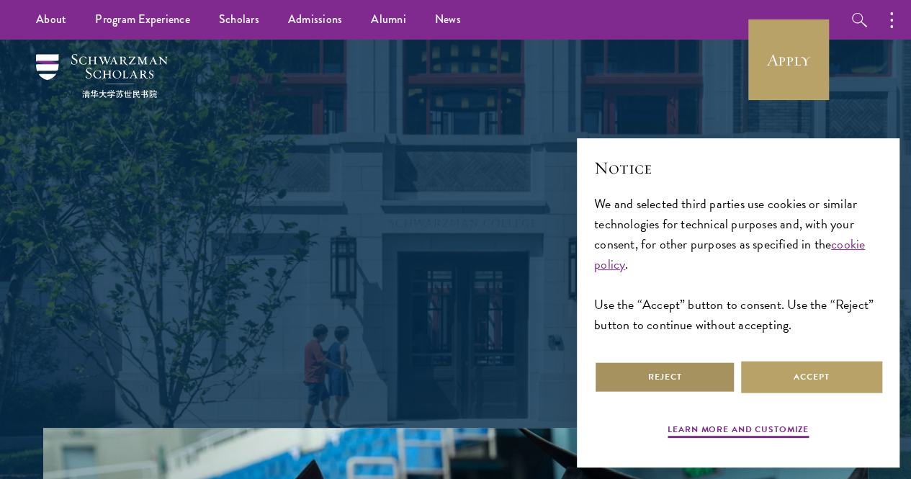
click at [678, 380] on button "Reject" at bounding box center [664, 377] width 141 height 32
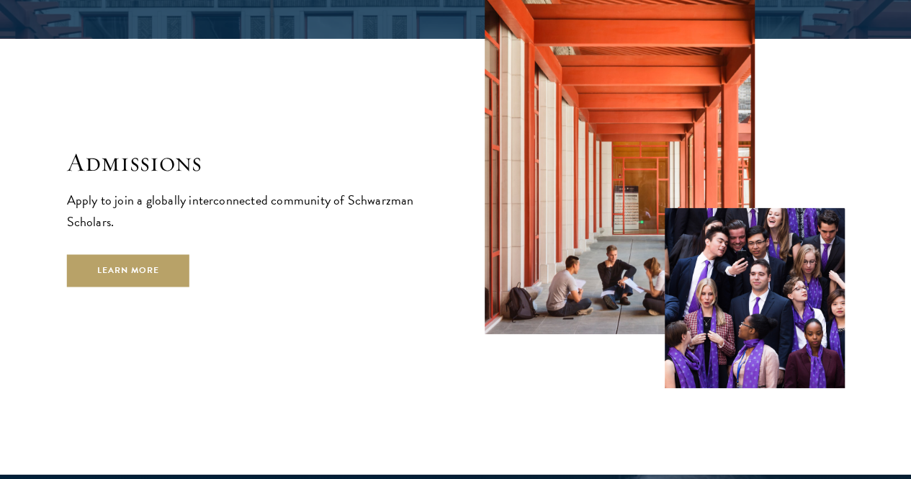
scroll to position [2218, 0]
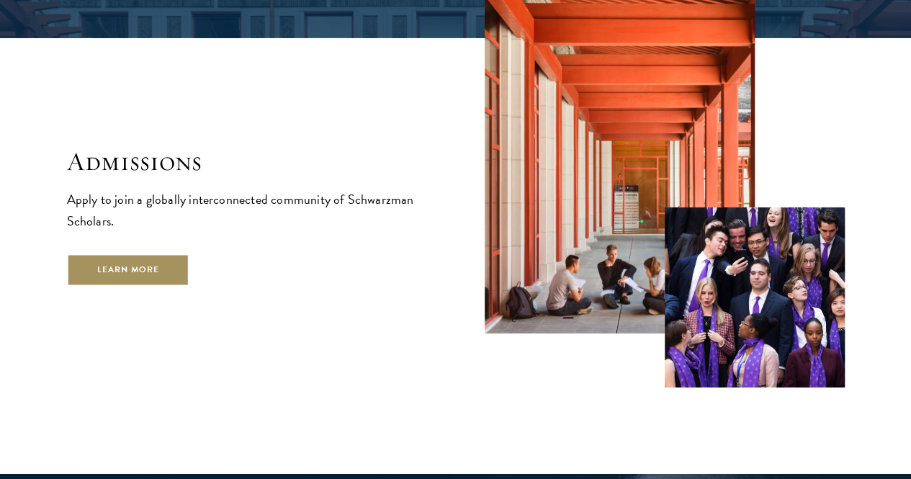
click at [171, 286] on link "Learn More" at bounding box center [128, 270] width 123 height 32
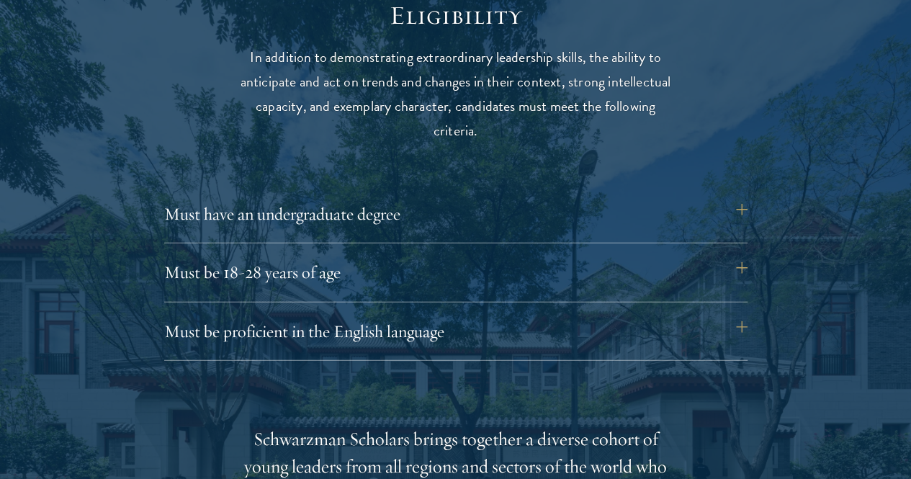
scroll to position [1881, 0]
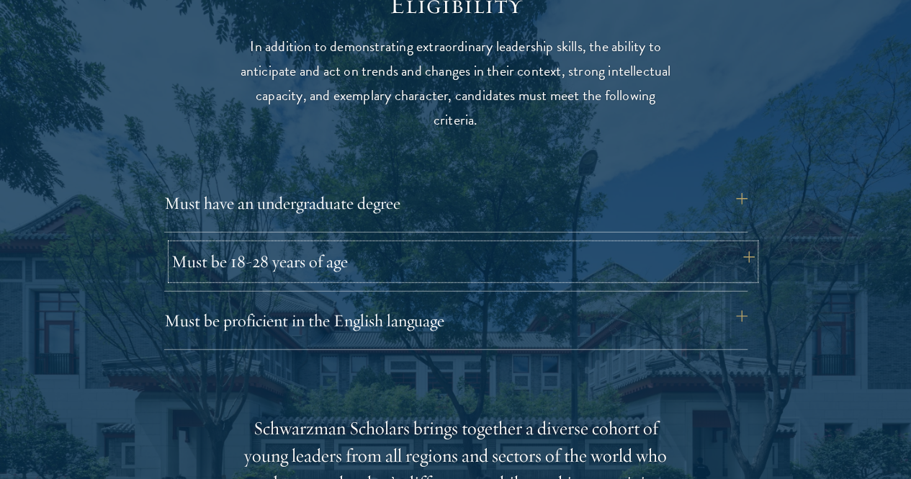
click at [720, 244] on button "Must be 18-28 years of age" at bounding box center [462, 261] width 583 height 35
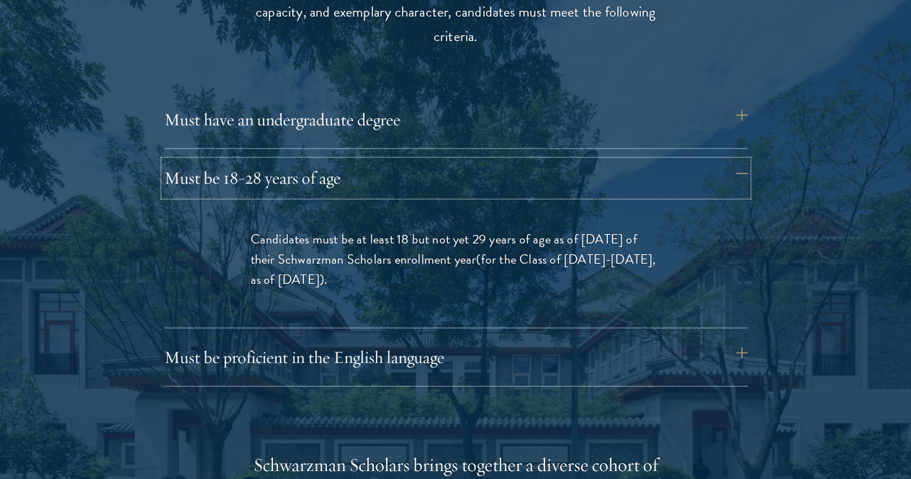
scroll to position [1966, 0]
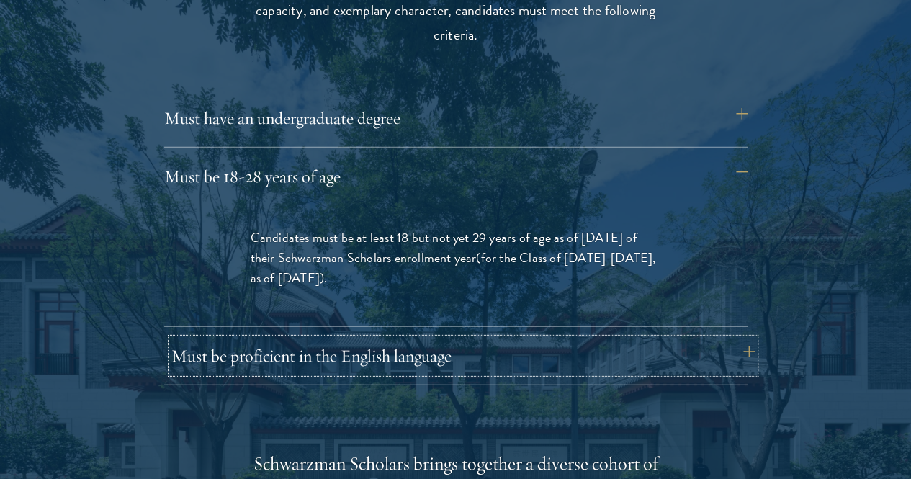
click at [542, 339] on button "Must be proficient in the English language" at bounding box center [462, 356] width 583 height 35
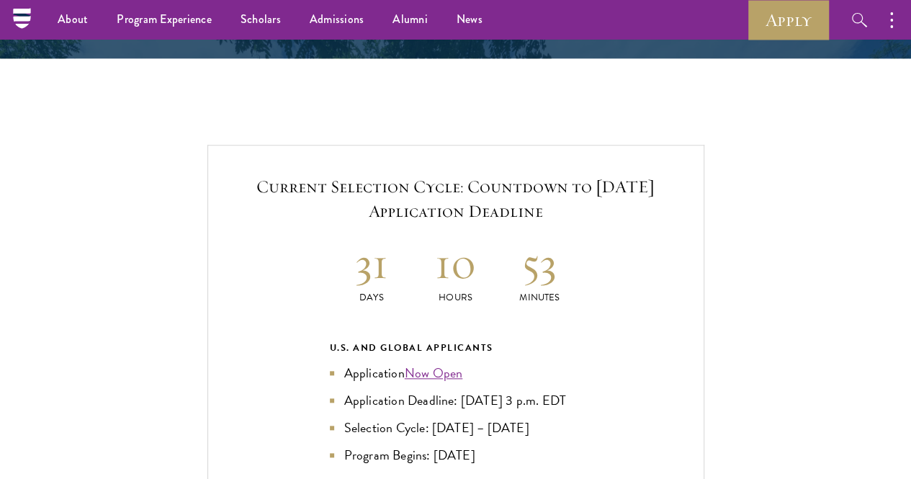
scroll to position [3318, 0]
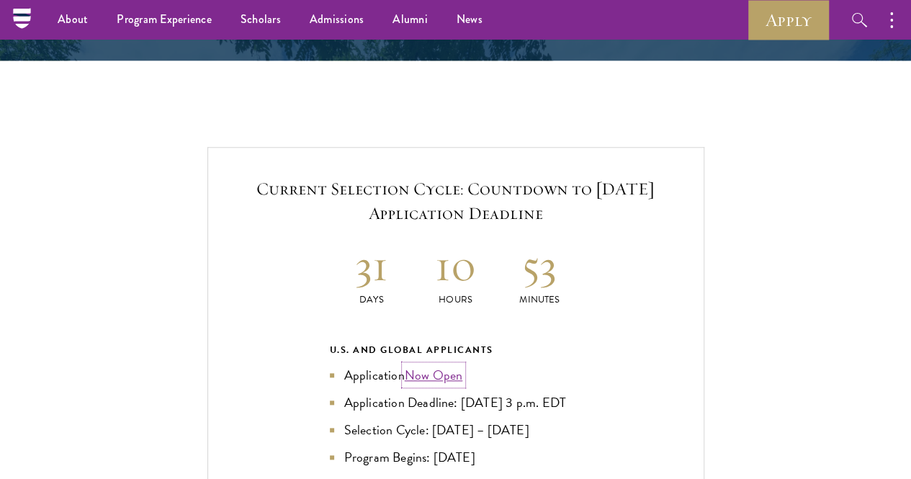
click at [442, 365] on link "Now Open" at bounding box center [434, 374] width 58 height 19
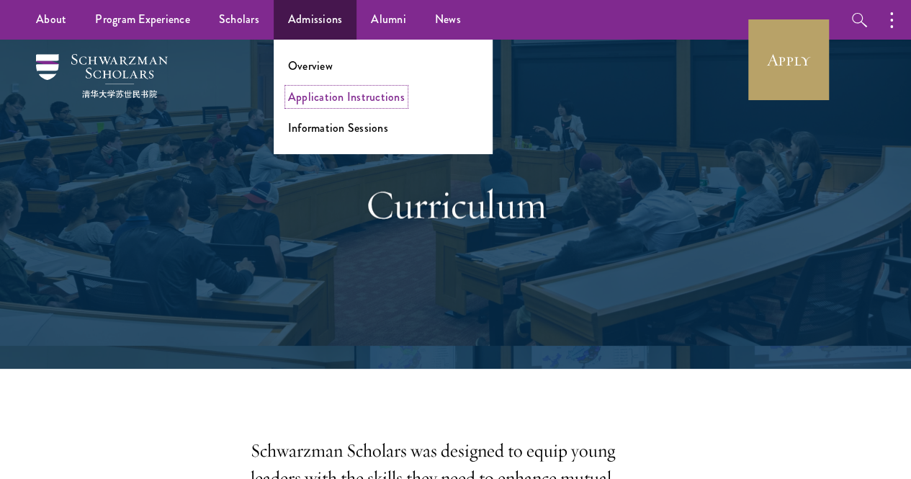
click at [318, 97] on link "Application Instructions" at bounding box center [346, 97] width 117 height 17
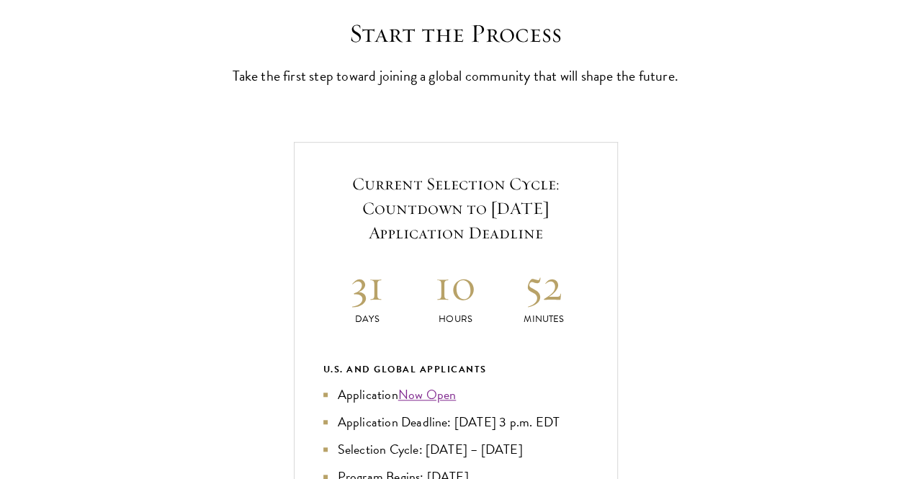
scroll to position [558, 0]
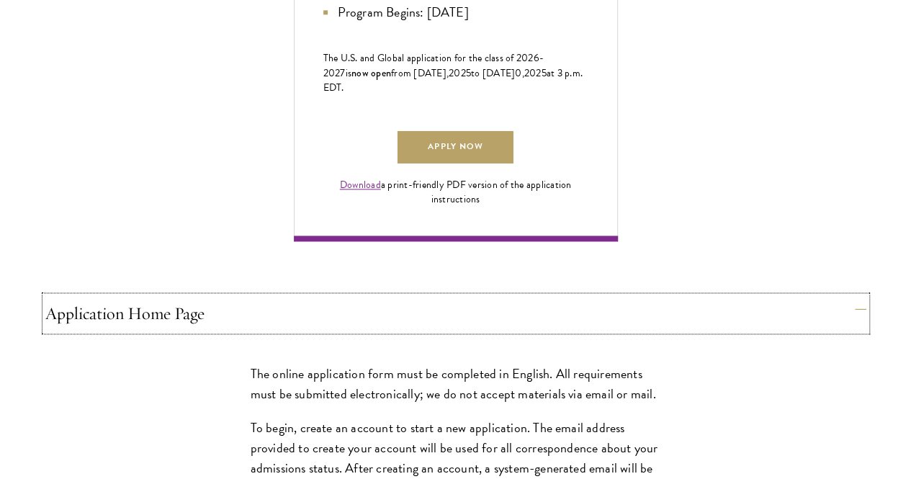
scroll to position [1029, 0]
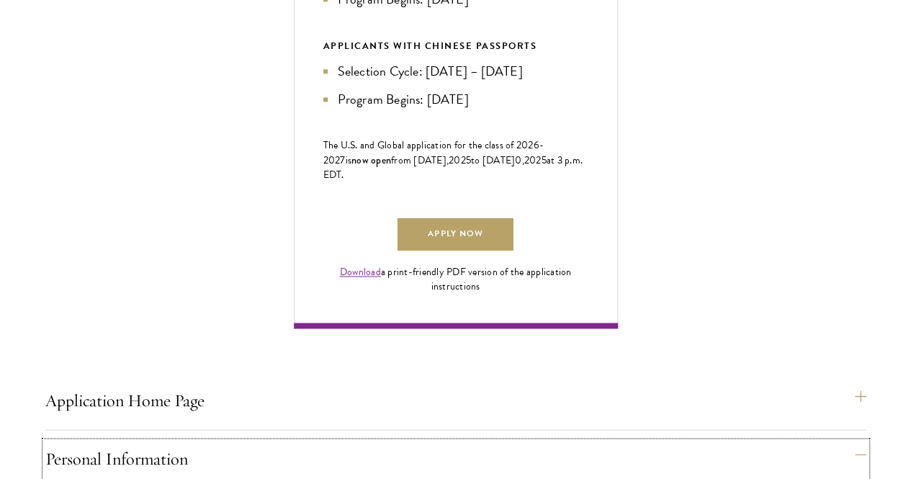
scroll to position [955, 0]
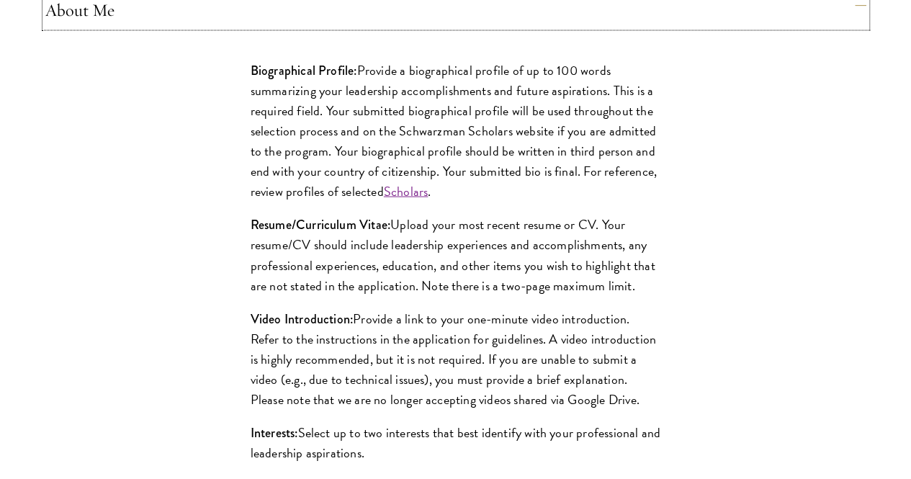
scroll to position [1411, 0]
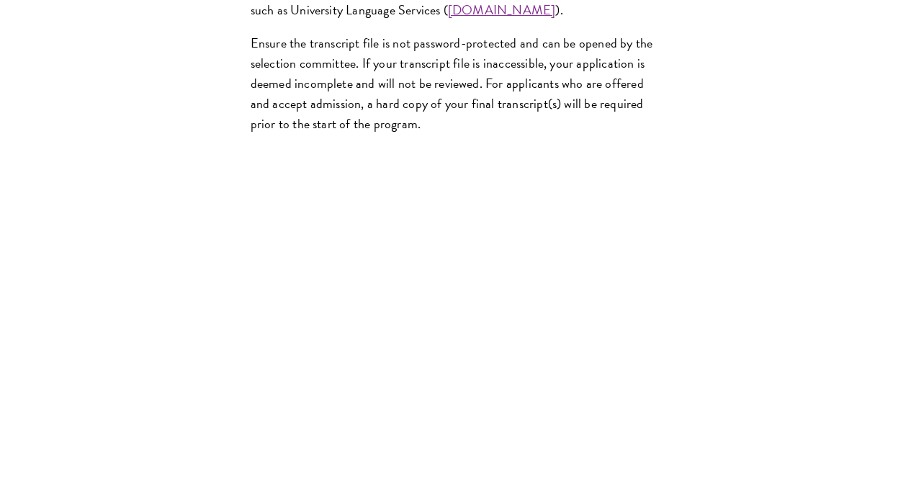
scroll to position [2589, 0]
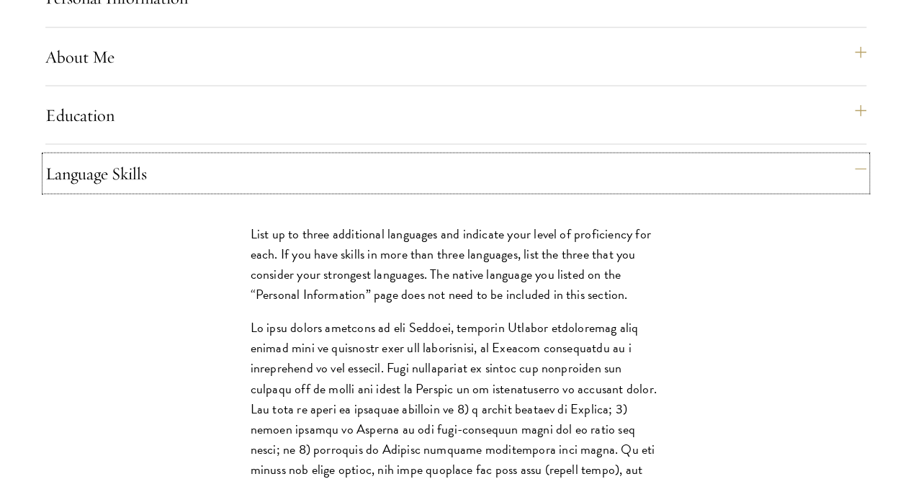
scroll to position [1464, 0]
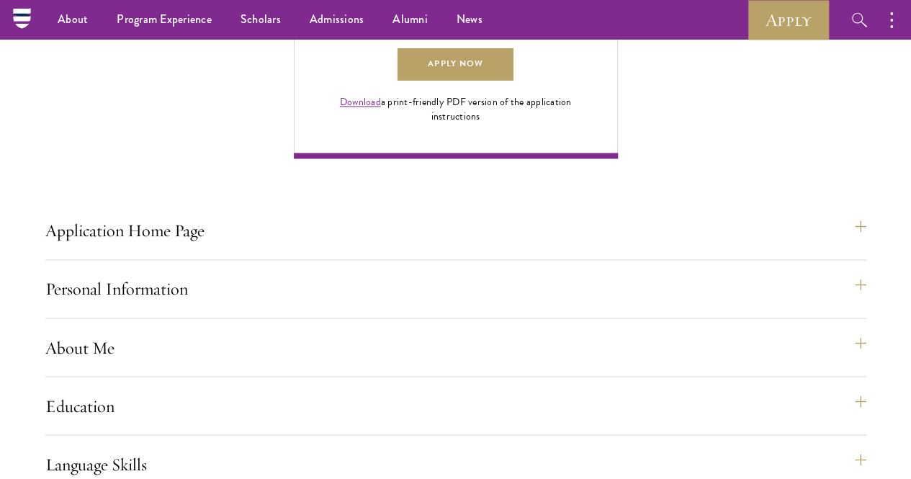
scroll to position [907, 0]
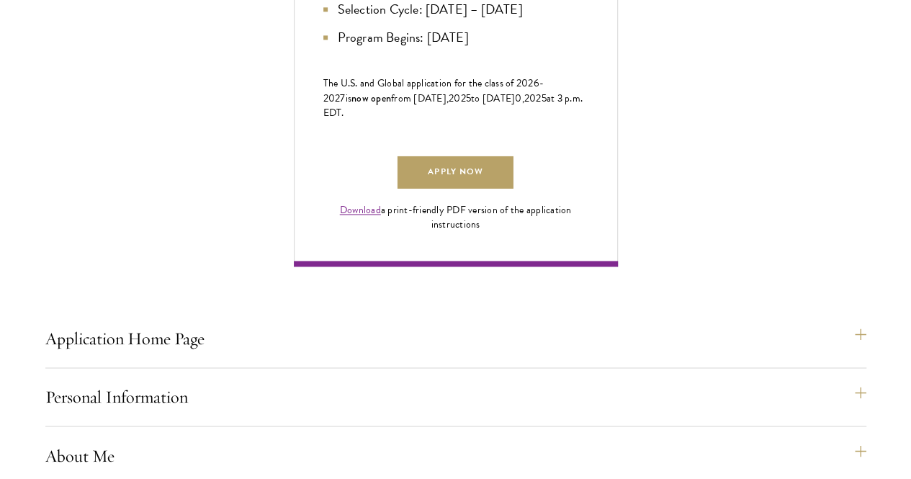
scroll to position [941, 0]
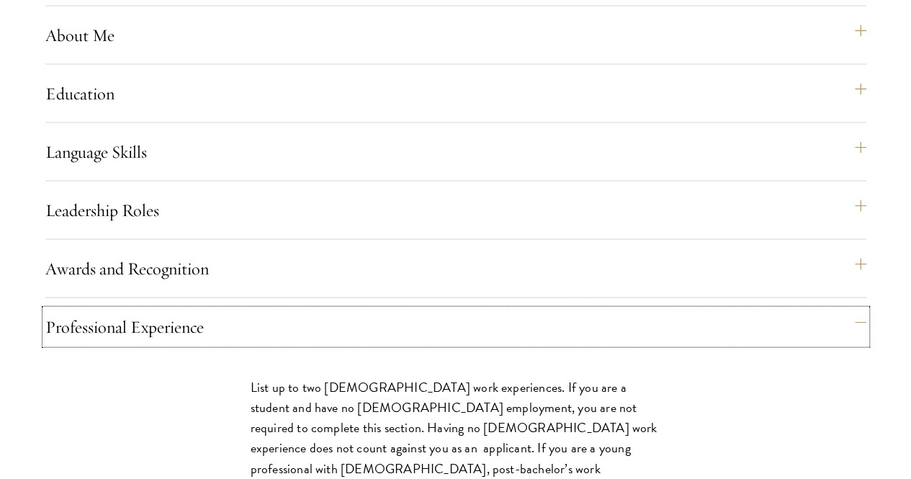
scroll to position [1362, 0]
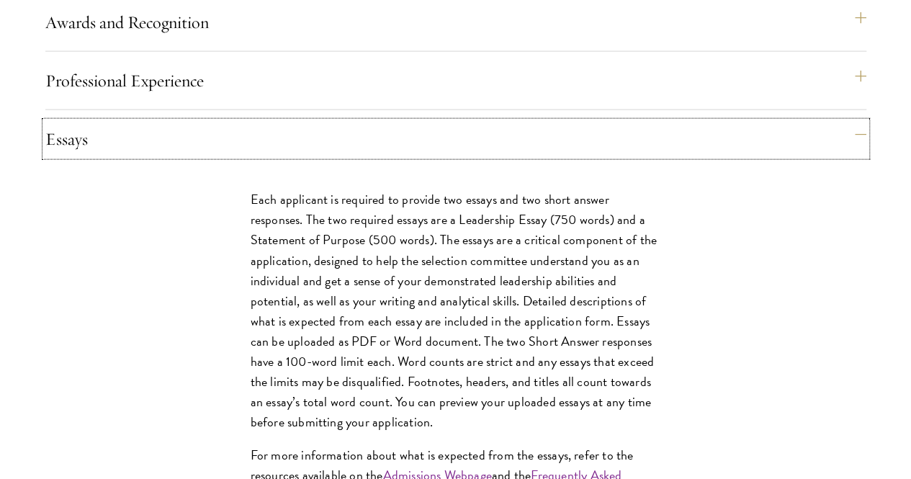
scroll to position [1608, 0]
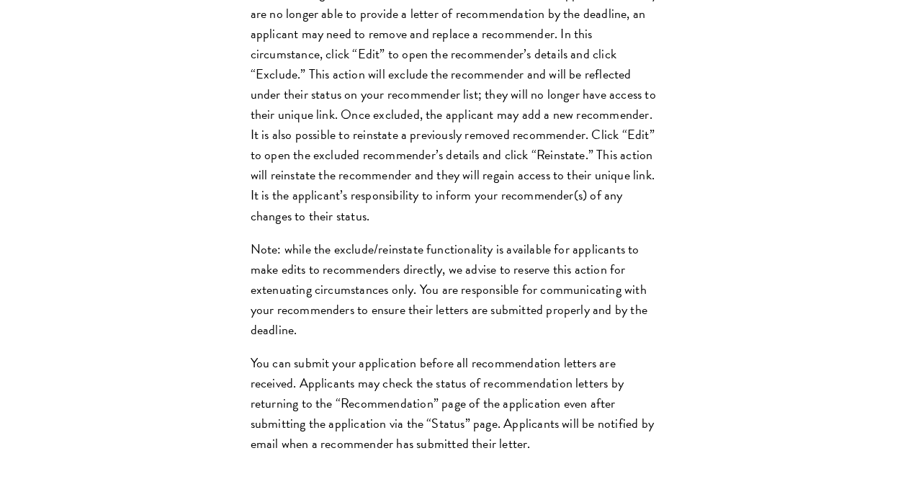
scroll to position [2223, 0]
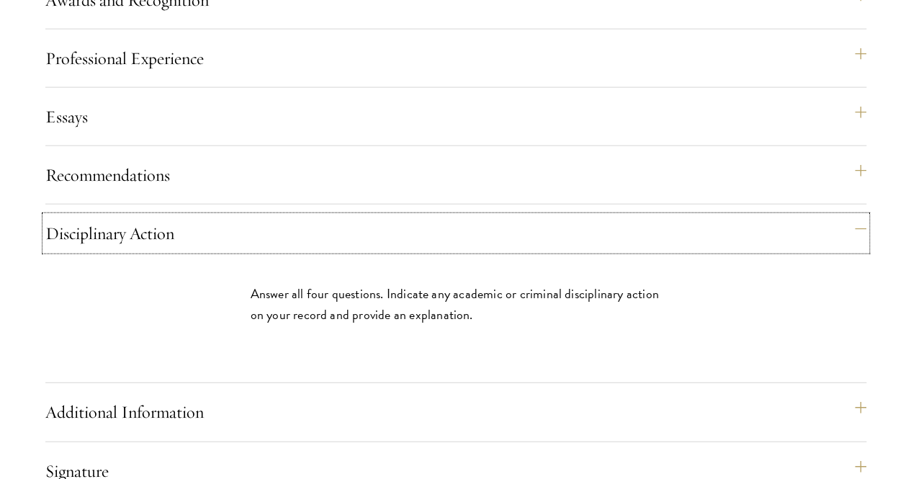
scroll to position [1666, 0]
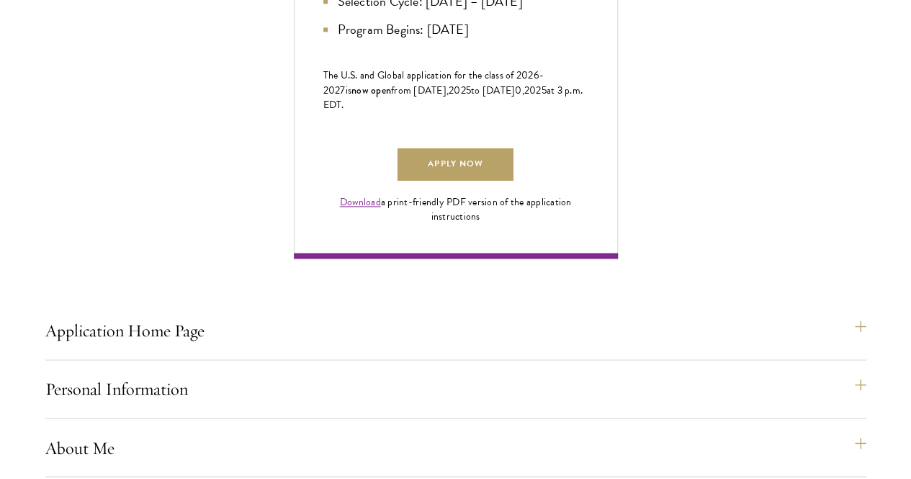
scroll to position [950, 0]
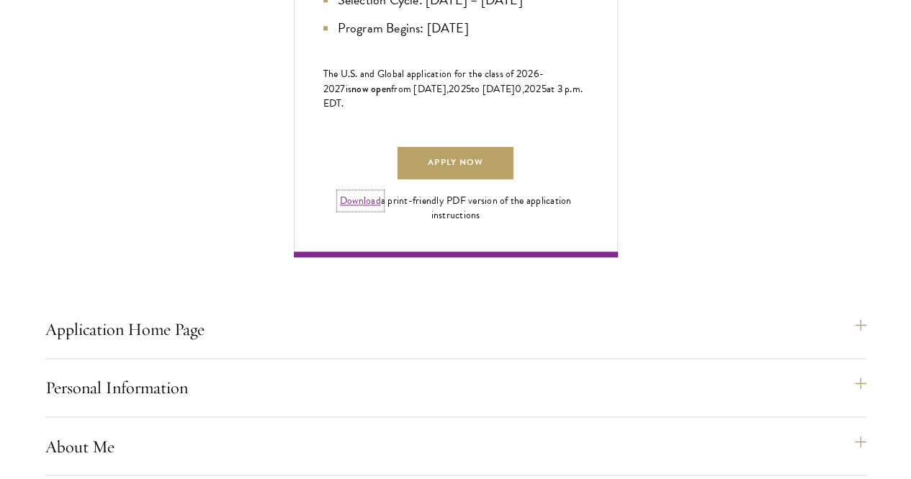
click at [381, 208] on link "Download" at bounding box center [360, 200] width 41 height 15
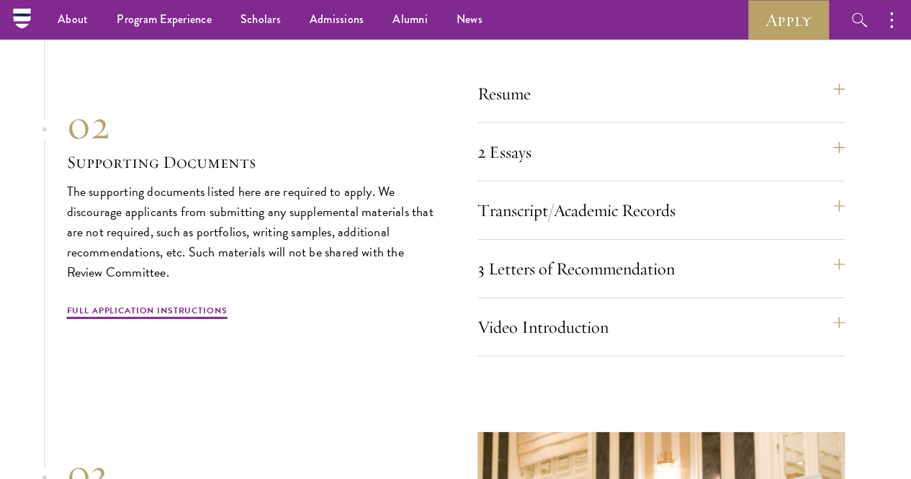
scroll to position [4716, 0]
click at [612, 170] on button "2 Essays" at bounding box center [668, 152] width 367 height 35
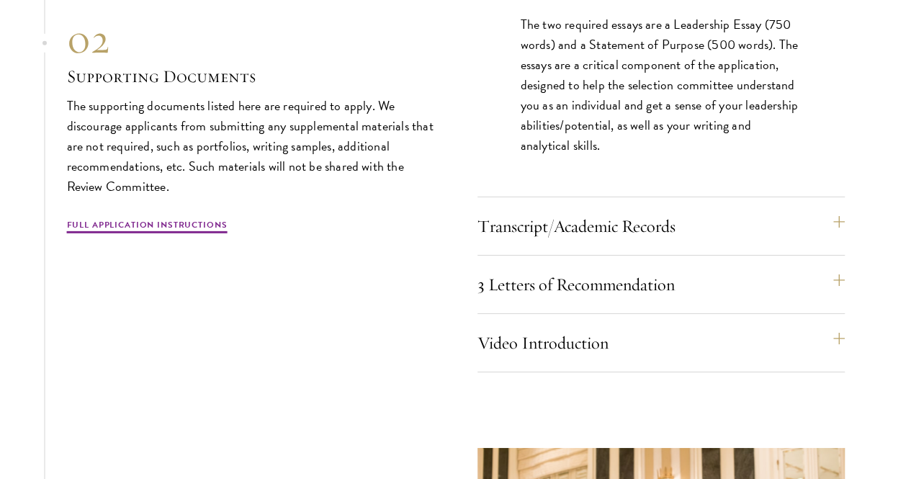
scroll to position [4963, 0]
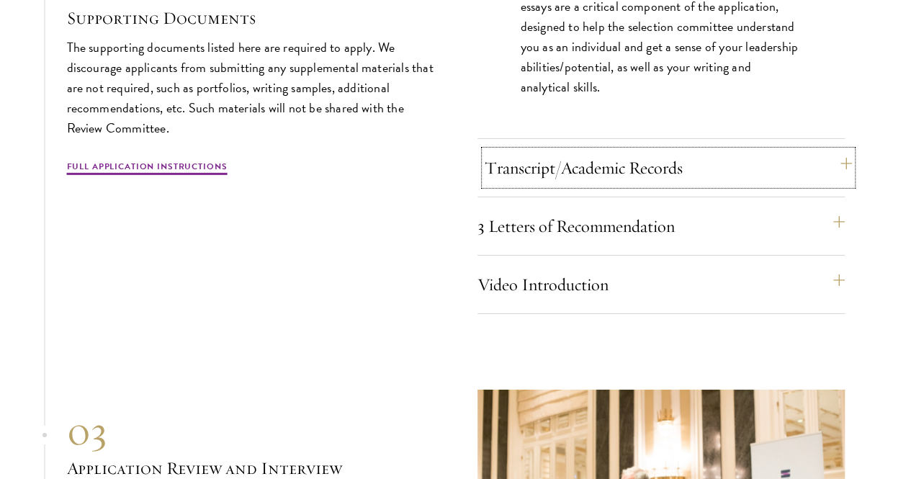
click at [521, 185] on button "Transcript/Academic Records" at bounding box center [668, 168] width 367 height 35
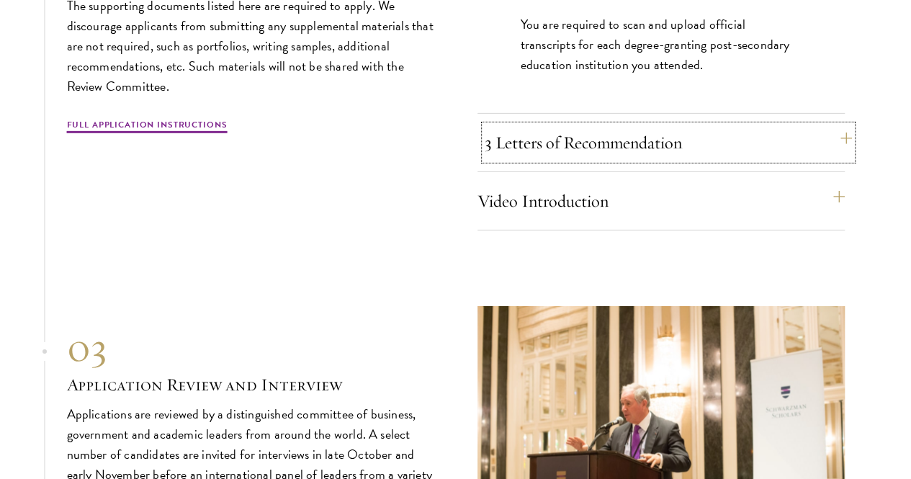
click at [565, 160] on button "3 Letters of Recommendation" at bounding box center [668, 142] width 367 height 35
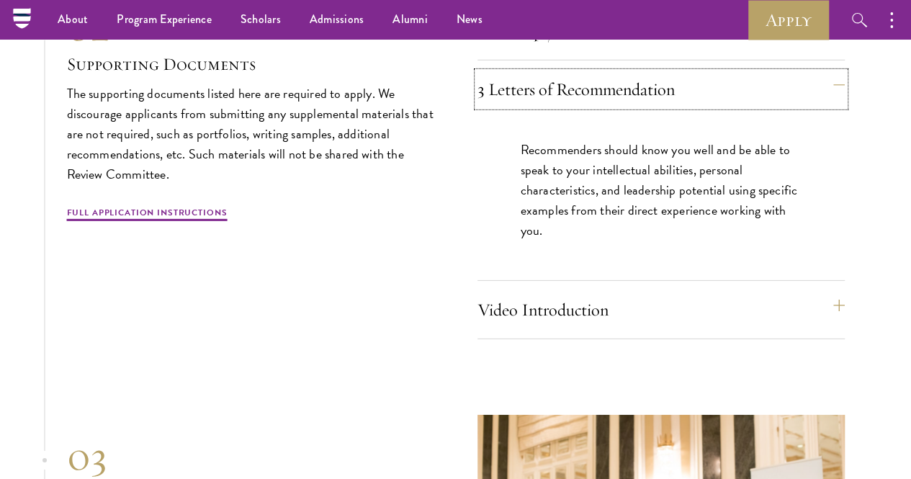
scroll to position [4896, 0]
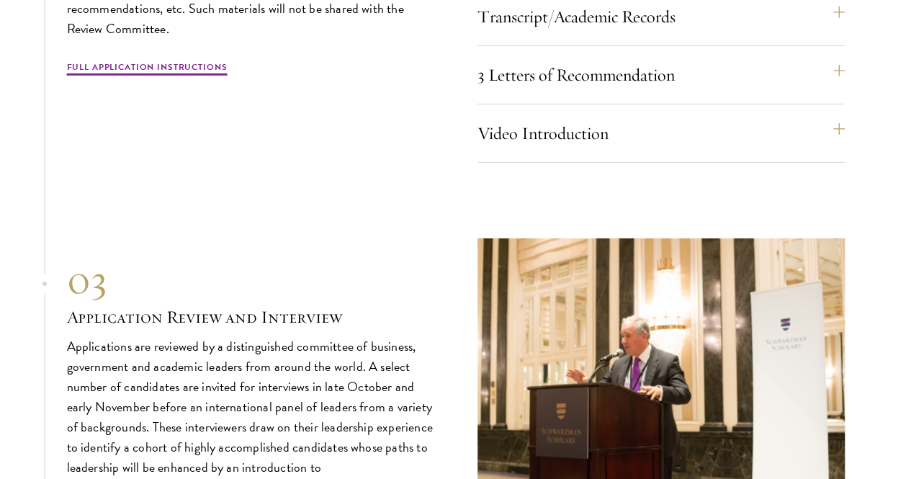
scroll to position [5016, 0]
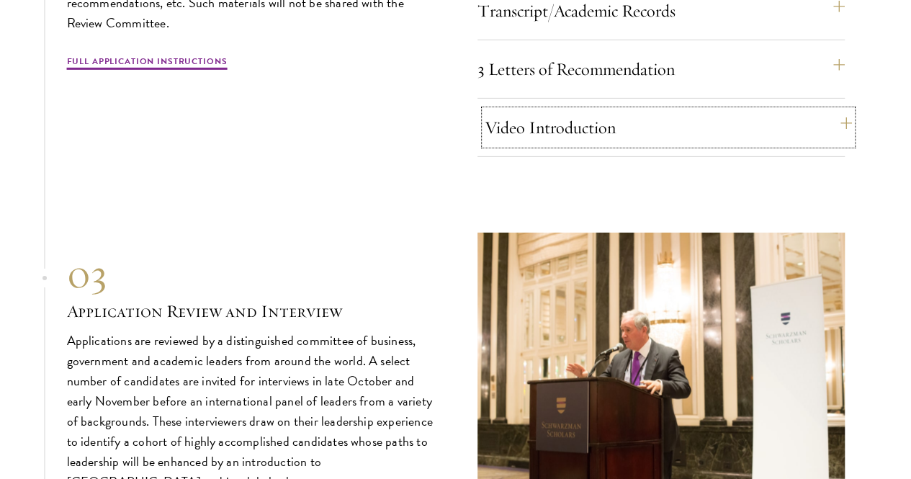
click at [514, 145] on button "Video Introduction" at bounding box center [668, 127] width 367 height 35
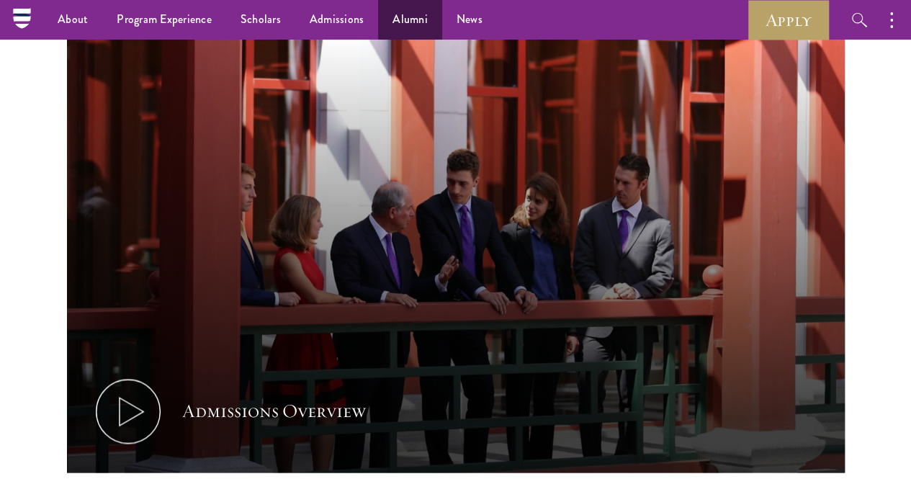
scroll to position [677, 0]
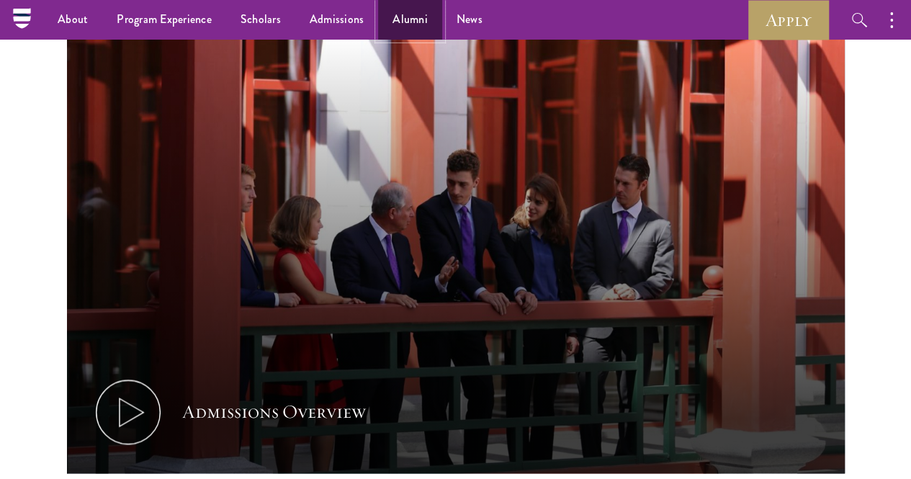
click at [410, 18] on link "Alumni" at bounding box center [410, 20] width 64 height 40
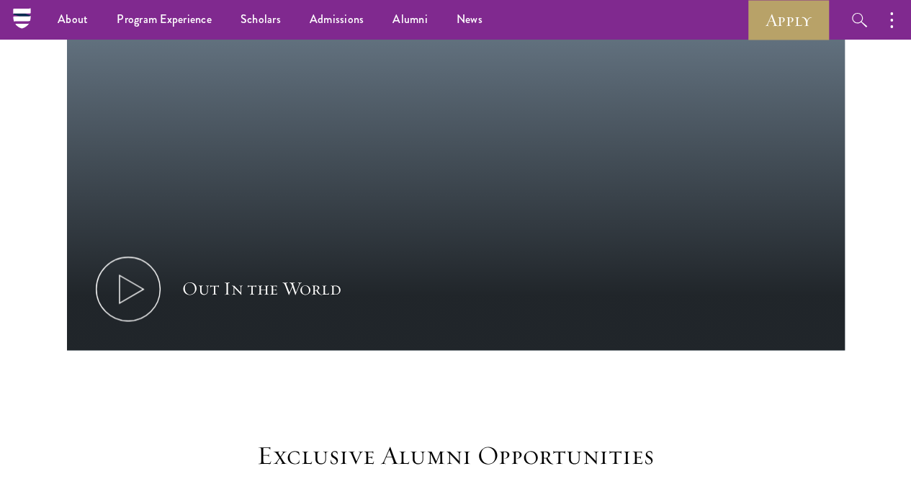
scroll to position [804, 0]
